Goal: Information Seeking & Learning: Learn about a topic

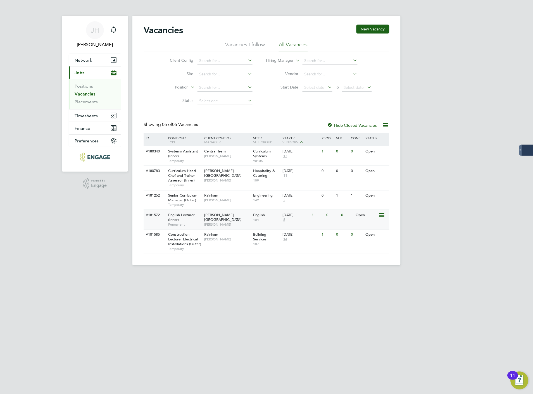
click at [206, 217] on span "[PERSON_NAME][GEOGRAPHIC_DATA]" at bounding box center [222, 217] width 37 height 9
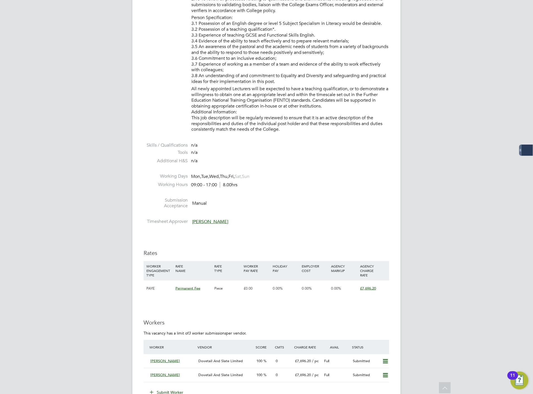
scroll to position [496, 0]
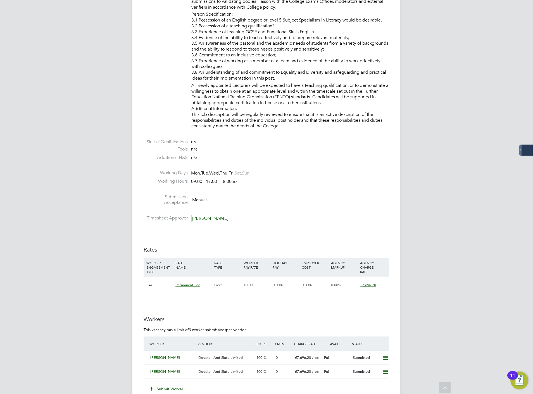
drag, startPoint x: 238, startPoint y: 221, endPoint x: 187, endPoint y: 217, distance: 50.7
click at [187, 217] on li "Timesheet Approver [PERSON_NAME]" at bounding box center [267, 219] width 246 height 8
click at [200, 234] on div "IR35 Determination IR35 Status Inside IR35 Status Determination Statement New C…" at bounding box center [267, 237] width 246 height 1230
drag, startPoint x: 245, startPoint y: 220, endPoint x: 166, endPoint y: 224, distance: 78.9
click at [171, 223] on li "Timesheet Approver [PERSON_NAME]" at bounding box center [267, 219] width 246 height 8
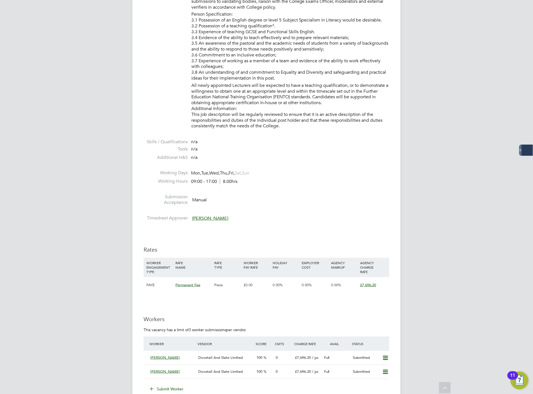
click at [164, 229] on div "IR35 Determination IR35 Status Inside IR35 Status Determination Statement New C…" at bounding box center [267, 237] width 246 height 1230
